Goal: Navigation & Orientation: Find specific page/section

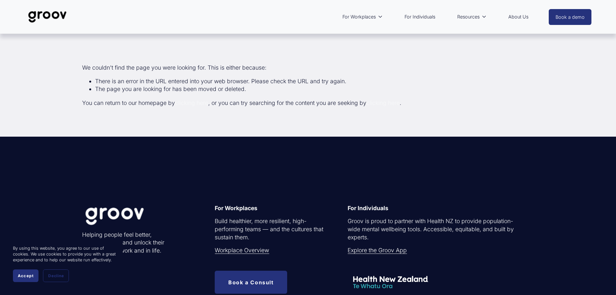
click at [37, 4] on div "Skip to Content For Workplaces Workplace overview" at bounding box center [308, 17] width 616 height 34
click at [46, 17] on img at bounding box center [48, 16] width 46 height 21
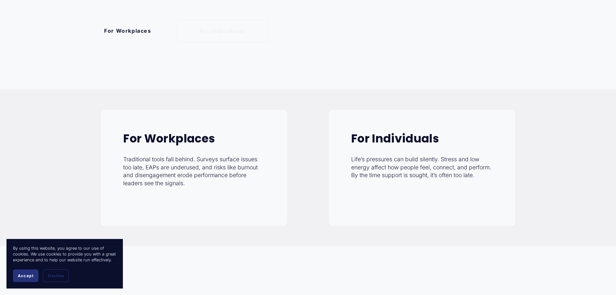
scroll to position [421, 0]
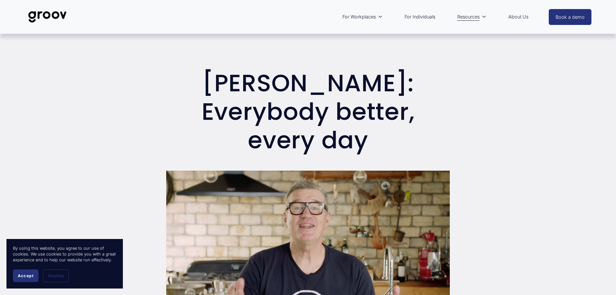
click at [32, 7] on img at bounding box center [48, 16] width 46 height 21
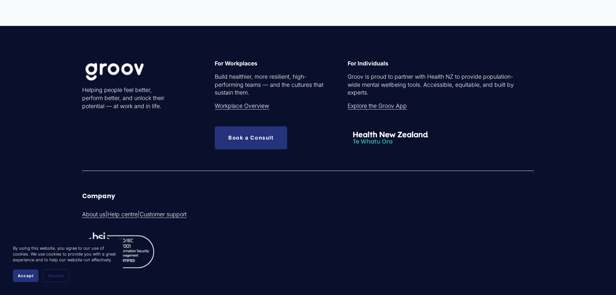
scroll to position [1533, 0]
